Goal: Find specific page/section: Find specific page/section

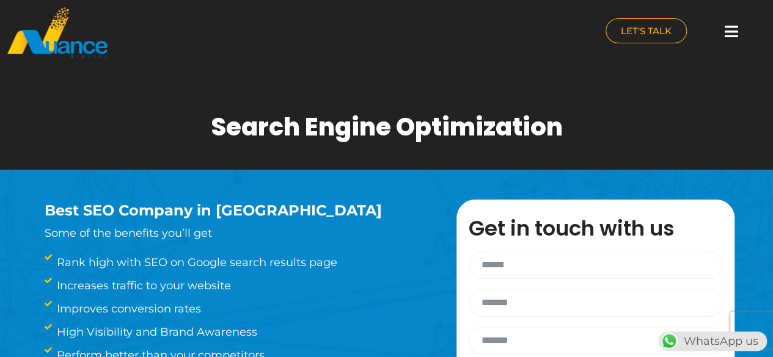
click at [727, 38] on icon at bounding box center [731, 31] width 13 height 15
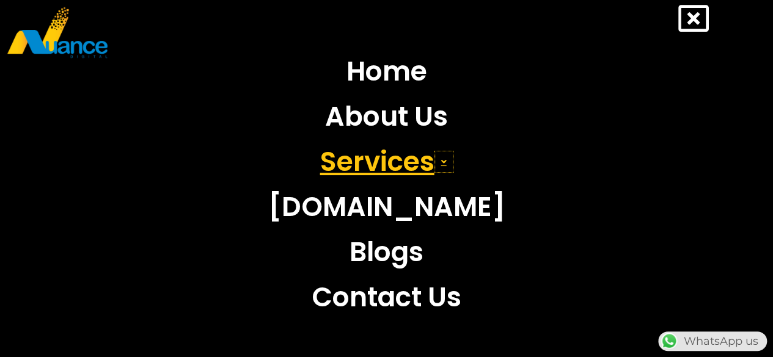
click at [448, 165] on span at bounding box center [443, 162] width 19 height 22
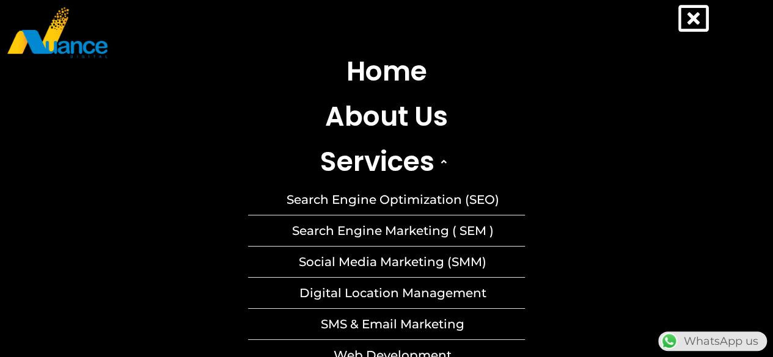
click at [403, 194] on link "Search Engine Optimization (SEO)" at bounding box center [386, 200] width 277 height 31
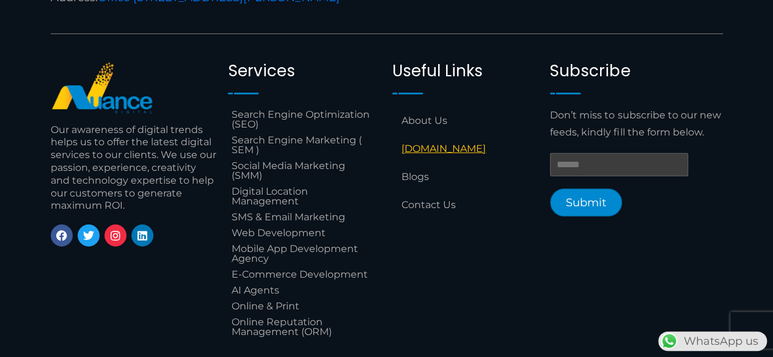
scroll to position [4168, 0]
